Goal: Complete application form: Complete application form

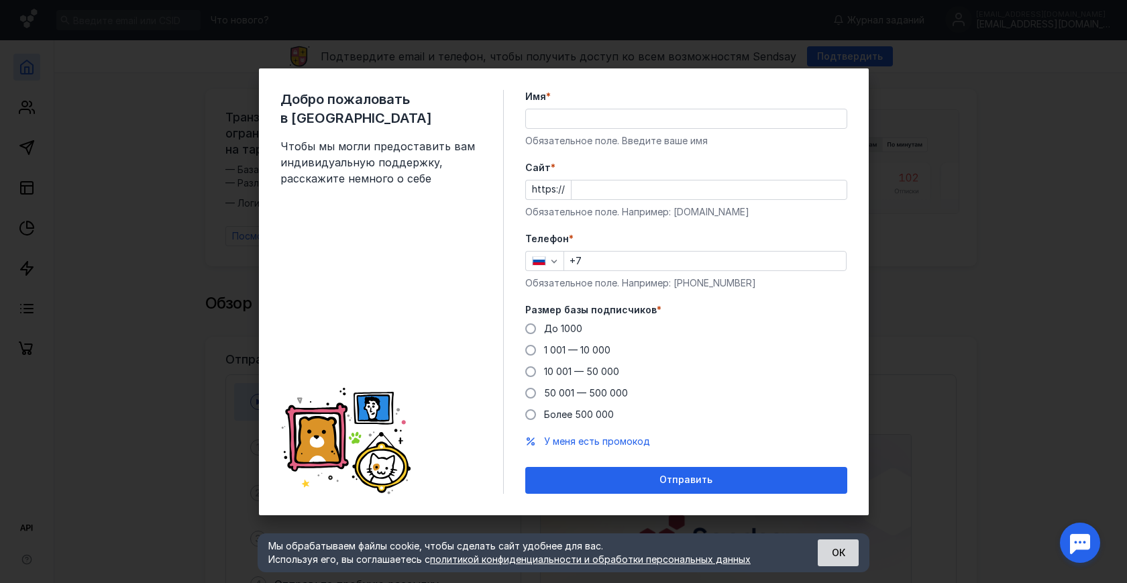
click at [842, 559] on button "ОК" at bounding box center [838, 552] width 41 height 27
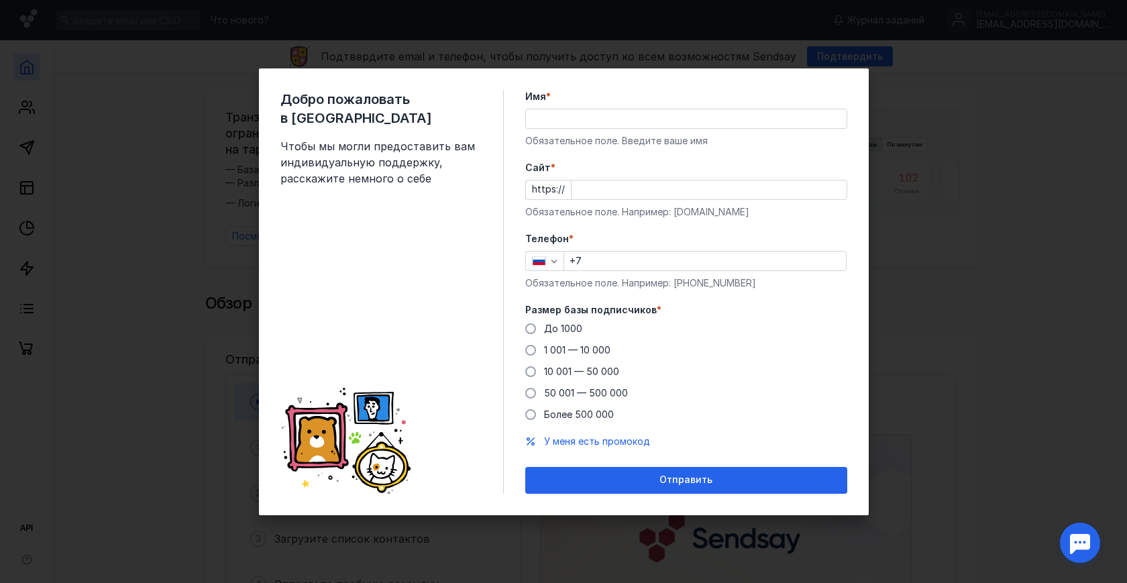
click at [585, 117] on input "Имя *" at bounding box center [686, 118] width 321 height 19
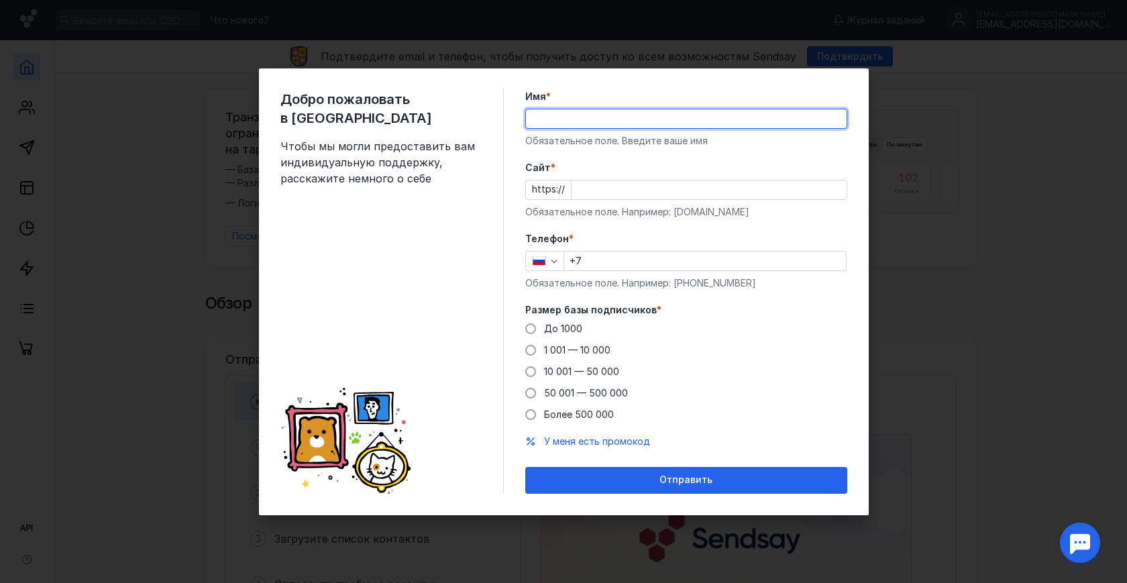
type input "I"
type input "B"
type input "[PERSON_NAME]"
click at [607, 198] on input "Cайт *" at bounding box center [708, 189] width 275 height 19
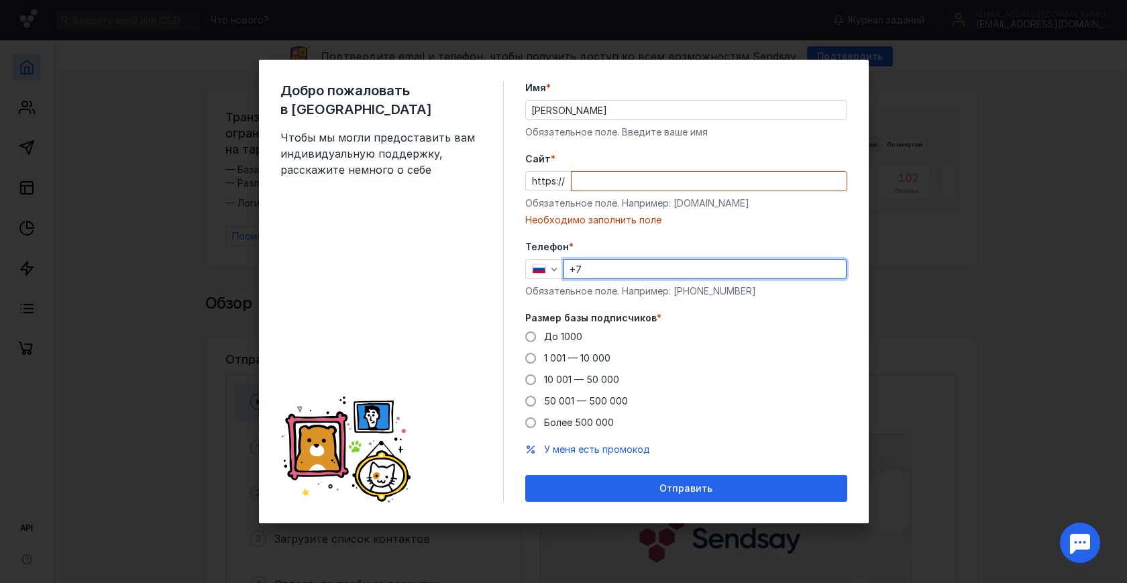
click at [664, 252] on div "Телефон * +7 Обязательное поле. Например: [PHONE_NUMBER]" at bounding box center [686, 269] width 322 height 58
click at [611, 266] on input "+7" at bounding box center [705, 269] width 282 height 19
click at [607, 222] on div "Необходимо заполнить поле" at bounding box center [686, 219] width 322 height 13
